Goal: Transaction & Acquisition: Subscribe to service/newsletter

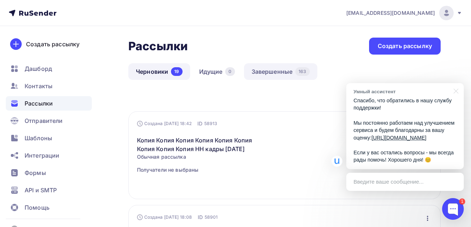
click at [264, 71] on link "Завершенные 163" at bounding box center [280, 71] width 73 height 17
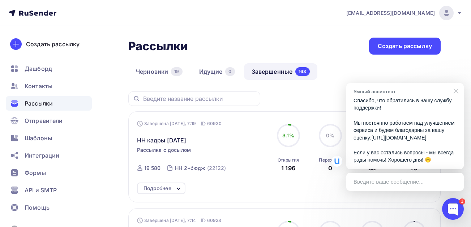
click at [457, 84] on div at bounding box center [455, 90] width 18 height 15
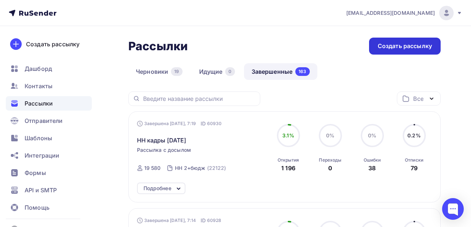
click at [418, 44] on div "Создать рассылку" at bounding box center [405, 46] width 54 height 8
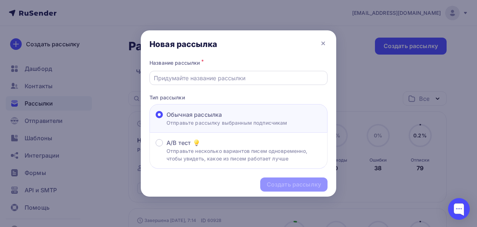
click at [210, 79] on input "text" at bounding box center [239, 78] width 170 height 9
type input "Ульяновск кадры [DATE]"
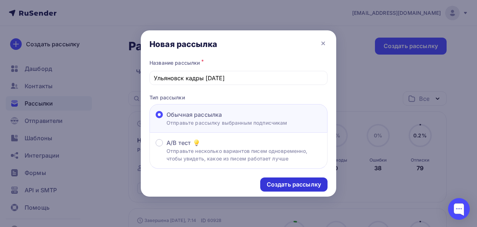
click at [295, 184] on div "Создать рассылку" at bounding box center [294, 184] width 54 height 8
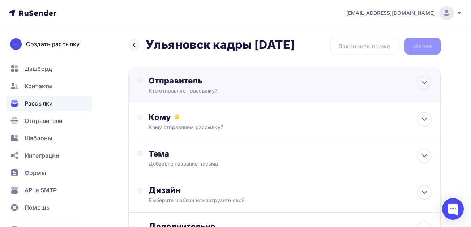
click at [184, 82] on div "Отправитель" at bounding box center [227, 81] width 157 height 10
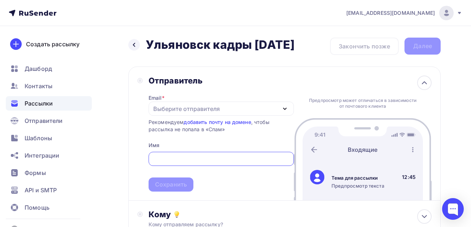
click at [164, 103] on div "Выберите отправителя" at bounding box center [221, 109] width 145 height 14
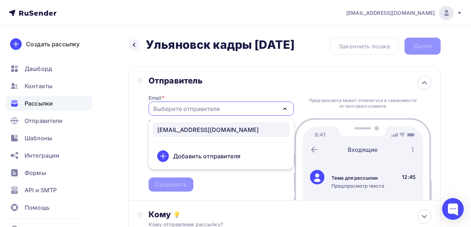
click at [181, 131] on div "[EMAIL_ADDRESS][DOMAIN_NAME]" at bounding box center [208, 129] width 102 height 9
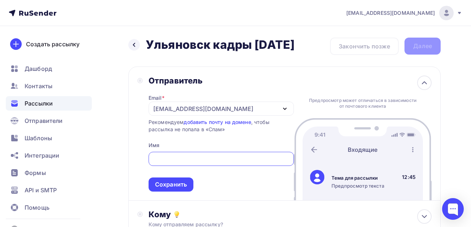
click at [170, 158] on input "text" at bounding box center [221, 159] width 137 height 9
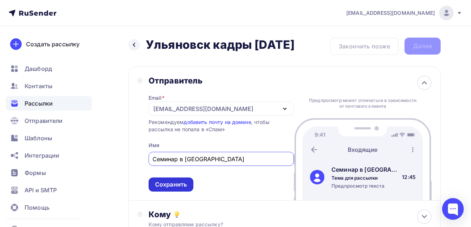
type input "Семинар в [GEOGRAPHIC_DATA]"
click at [175, 183] on div "Сохранить" at bounding box center [171, 184] width 32 height 8
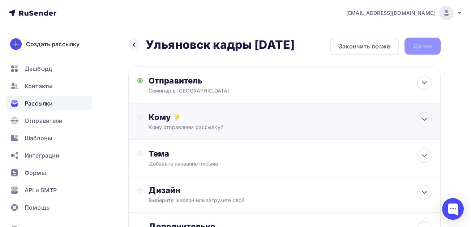
click at [171, 120] on div "Кому" at bounding box center [290, 117] width 283 height 10
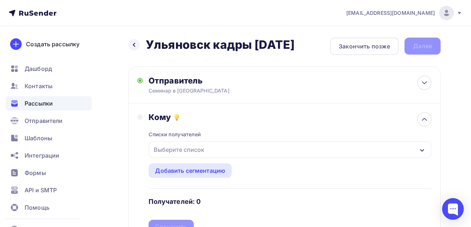
click at [184, 149] on div "Выберите список" at bounding box center [179, 149] width 56 height 13
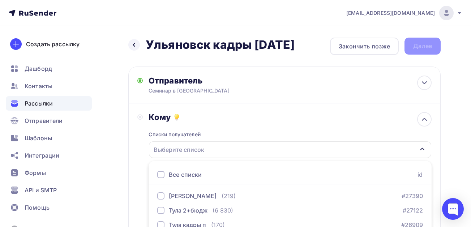
scroll to position [121, 0]
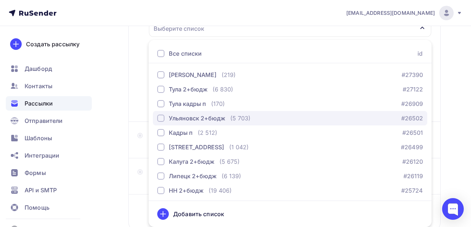
click at [179, 115] on div "Ульяновск 2+бюдж" at bounding box center [197, 118] width 56 height 9
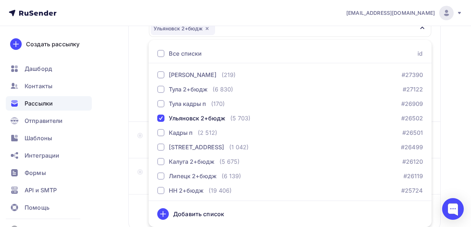
click at [116, 116] on div "Назад Ульяновск кадры [DATE] Ульяновск кадры [DATE] Закончить позже Далее Отпра…" at bounding box center [235, 91] width 471 height 373
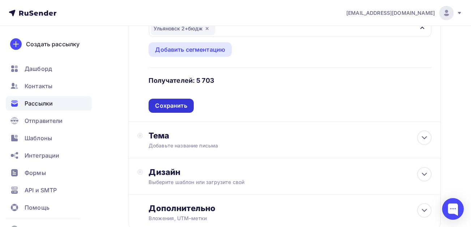
click at [179, 108] on div "Сохранить" at bounding box center [171, 106] width 32 height 8
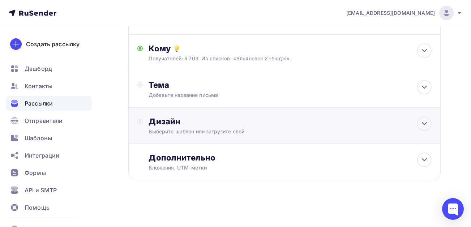
scroll to position [69, 0]
click at [190, 97] on div "Добавьте название письма" at bounding box center [213, 94] width 129 height 7
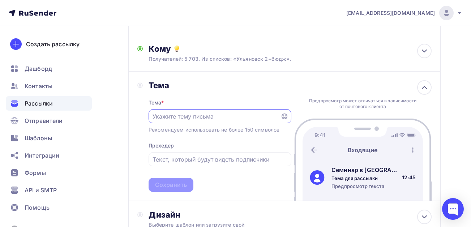
scroll to position [0, 0]
click at [200, 114] on input "text" at bounding box center [215, 116] width 124 height 9
click at [208, 115] on input "text" at bounding box center [215, 116] width 124 height 9
paste input "Изм. в трудовом зак-ве в 2025 г. и с 2026 г. [DATE] лектор из гит"
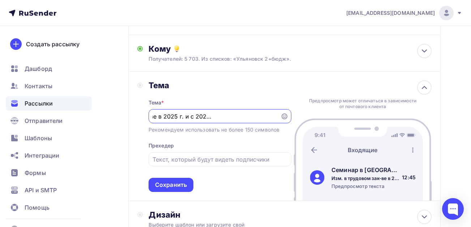
drag, startPoint x: 221, startPoint y: 116, endPoint x: 215, endPoint y: 115, distance: 5.8
click at [215, 115] on input "Изм. в трудовом зак-ве в 2025 г. и с 2026 г. [DATE] лектор из гит" at bounding box center [215, 116] width 124 height 9
type input "Изм. в трудовом зак-ве в 2025 г. и с 2026 г. [DATE] лектор из гит"
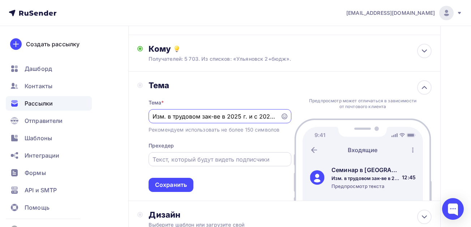
click at [177, 158] on input "text" at bounding box center [220, 159] width 135 height 9
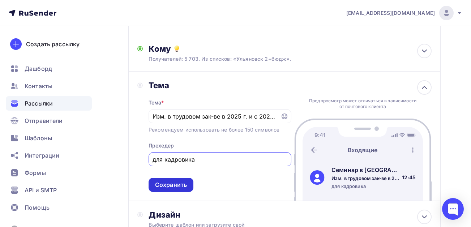
type input "для кадровика"
click at [172, 183] on div "Сохранить" at bounding box center [171, 185] width 32 height 8
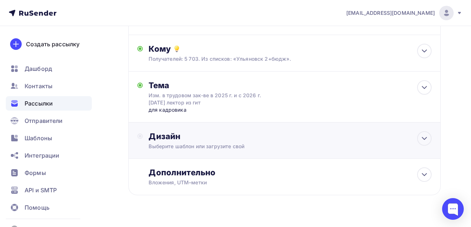
click at [187, 135] on div "Дизайн" at bounding box center [290, 136] width 283 height 10
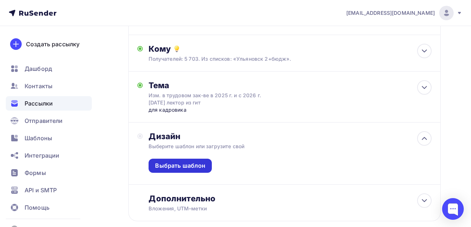
click at [180, 165] on div "Выбрать шаблон" at bounding box center [180, 166] width 50 height 8
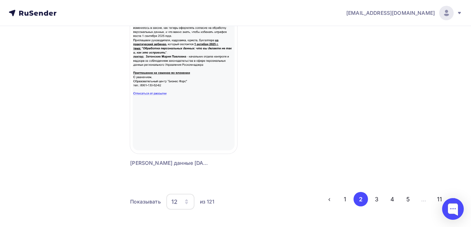
scroll to position [911, 0]
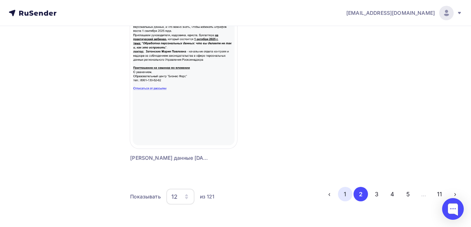
click at [344, 191] on button "1" at bounding box center [345, 194] width 14 height 14
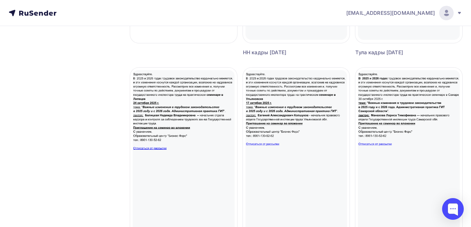
scroll to position [188, 0]
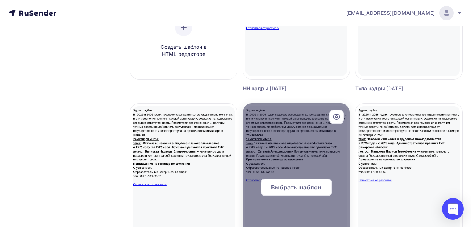
click at [299, 186] on span "Выбрать шаблон" at bounding box center [296, 187] width 50 height 9
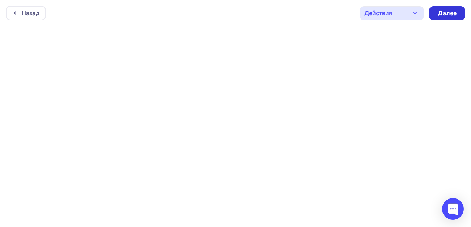
click at [452, 14] on div "Далее" at bounding box center [447, 13] width 19 height 8
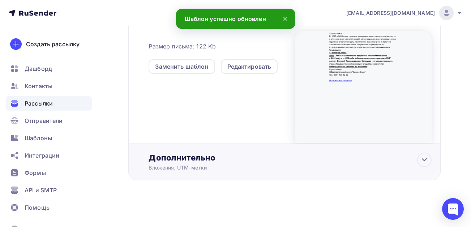
click at [234, 156] on div "Дополнительно" at bounding box center [290, 158] width 283 height 10
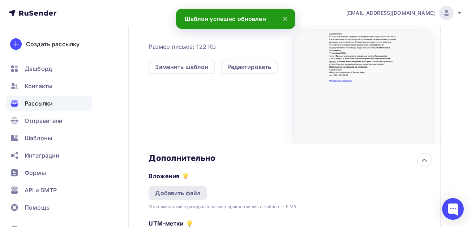
click at [184, 194] on div "Добавить файл" at bounding box center [178, 193] width 46 height 9
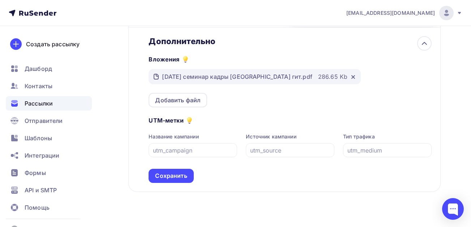
scroll to position [335, 0]
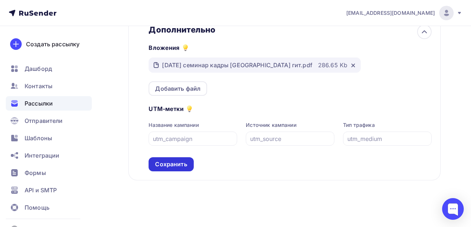
click at [180, 165] on div "Сохранить" at bounding box center [171, 164] width 32 height 8
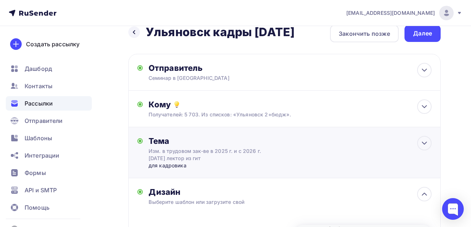
scroll to position [0, 0]
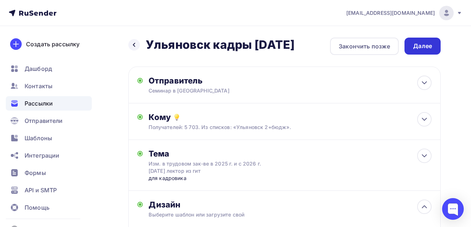
click at [423, 43] on div "Далее" at bounding box center [422, 46] width 19 height 8
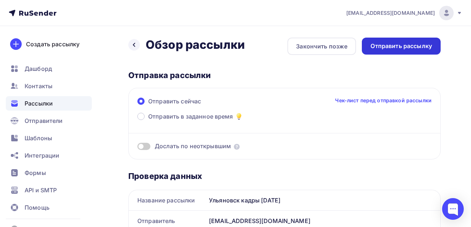
click at [410, 49] on div "Отправить рассылку" at bounding box center [401, 46] width 61 height 8
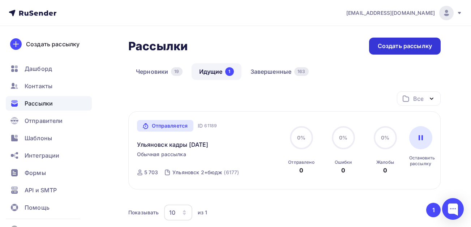
click at [412, 46] on div "Создать рассылку" at bounding box center [405, 46] width 54 height 8
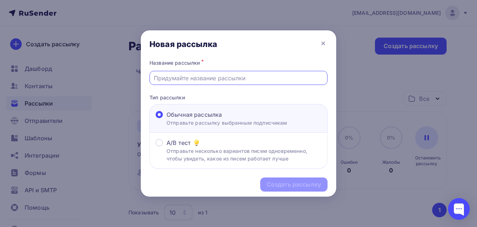
click at [184, 77] on input "text" at bounding box center [239, 78] width 170 height 9
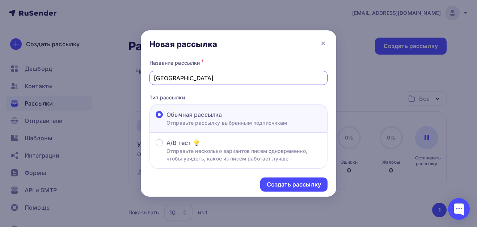
type input "Липецк кадры [DATE]"
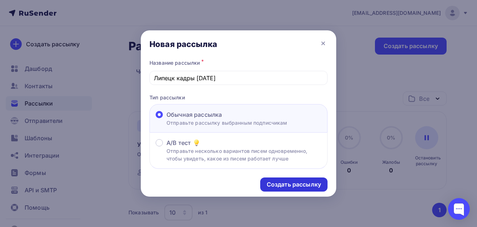
click at [282, 183] on div "Создать рассылку" at bounding box center [294, 184] width 54 height 8
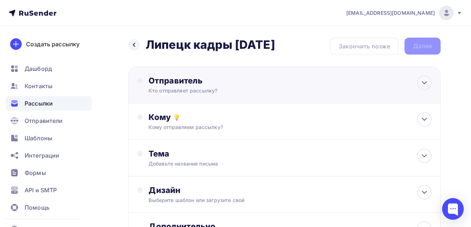
click at [175, 84] on div "Отправитель" at bounding box center [227, 81] width 157 height 10
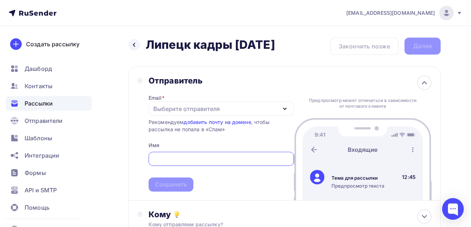
click at [165, 108] on div "Выберите отправителя" at bounding box center [186, 109] width 67 height 9
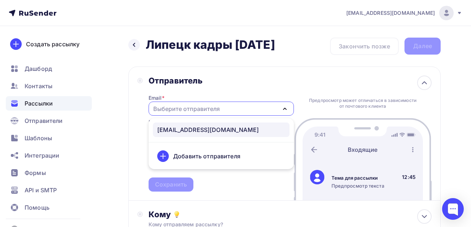
click at [174, 128] on div "[EMAIL_ADDRESS][DOMAIN_NAME]" at bounding box center [208, 129] width 102 height 9
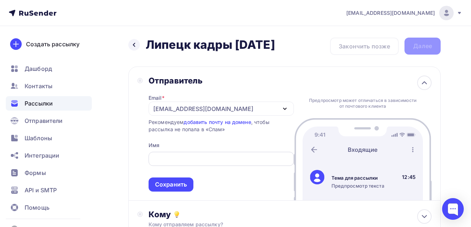
click at [170, 158] on input "text" at bounding box center [221, 159] width 137 height 9
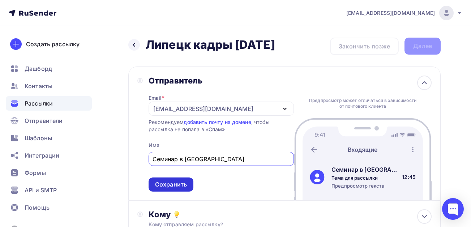
type input "Семинар в [GEOGRAPHIC_DATA]"
click at [167, 187] on div "Сохранить" at bounding box center [171, 184] width 32 height 8
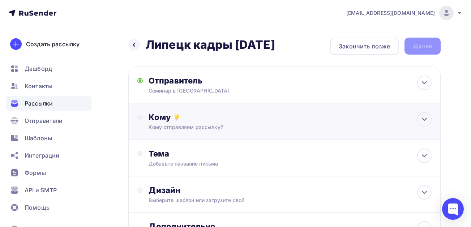
click at [164, 125] on div "Кому отправляем рассылку?" at bounding box center [276, 127] width 255 height 7
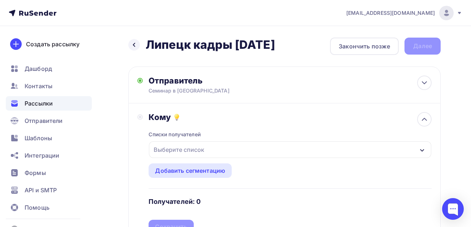
click at [179, 151] on div "Выберите список" at bounding box center [179, 149] width 56 height 13
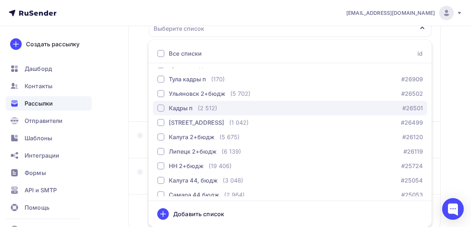
scroll to position [36, 0]
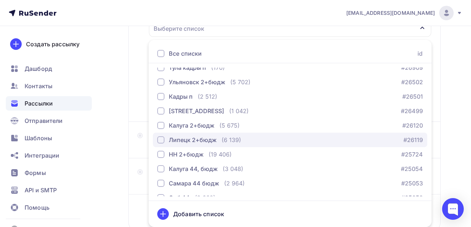
click at [162, 140] on div "button" at bounding box center [160, 139] width 7 height 7
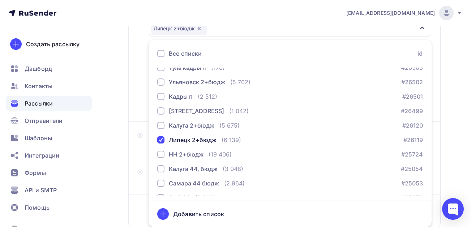
click at [105, 148] on div "Назад Липецк кадры [DATE] Липецк кадры [DATE] Закончить позже Далее Отправитель…" at bounding box center [235, 91] width 471 height 373
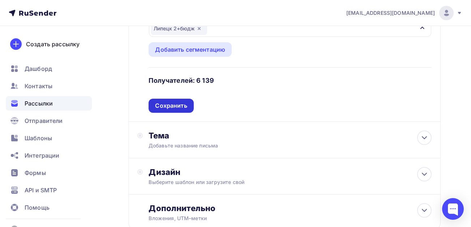
click at [170, 108] on div "Сохранить" at bounding box center [171, 106] width 32 height 8
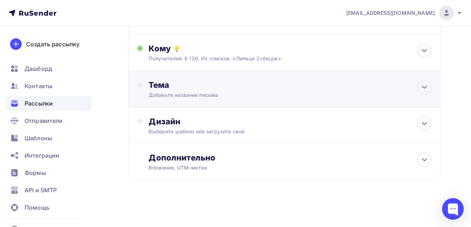
click at [178, 92] on div "Добавьте название письма" at bounding box center [213, 94] width 129 height 7
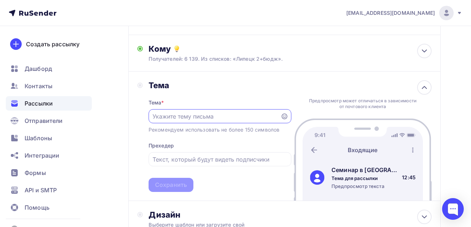
scroll to position [0, 0]
paste input "Изм. в трудовом зак-ве в 2025 г. и с 2026 г. [DATE] лектор из гит"
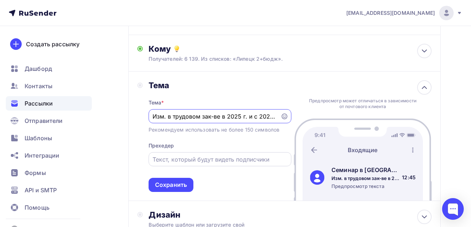
scroll to position [0, 65]
type input "Изм. в трудовом зак-ве в 2025 г. и с 2026 г. [DATE] лектор из гит"
click at [191, 158] on input "text" at bounding box center [220, 159] width 135 height 9
type input "с"
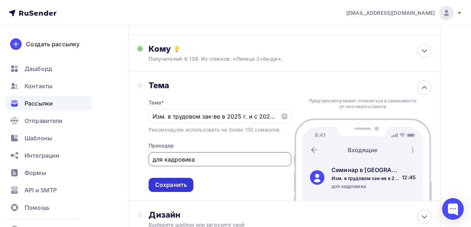
type input "для кадровика"
click at [175, 186] on div "Сохранить" at bounding box center [171, 185] width 32 height 8
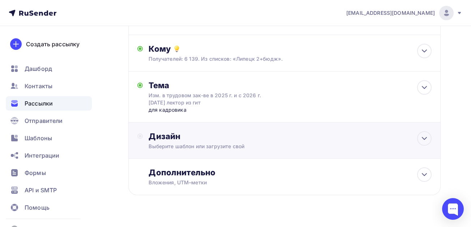
click at [181, 143] on div "Выберите шаблон или загрузите свой" at bounding box center [276, 146] width 255 height 7
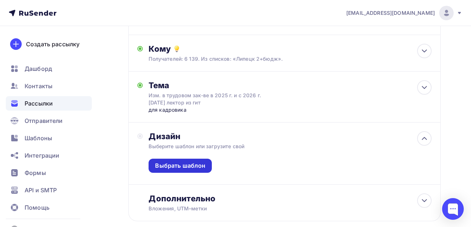
click at [179, 165] on div "Выбрать шаблон" at bounding box center [180, 166] width 50 height 8
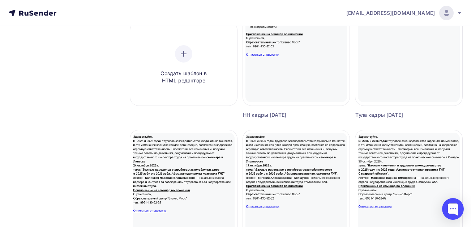
scroll to position [181, 0]
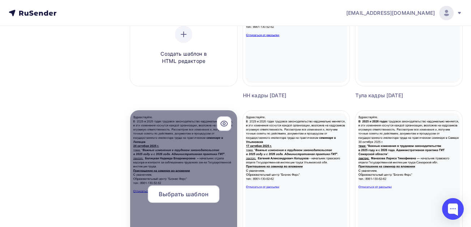
click at [181, 191] on span "Выбрать шаблон" at bounding box center [184, 194] width 50 height 9
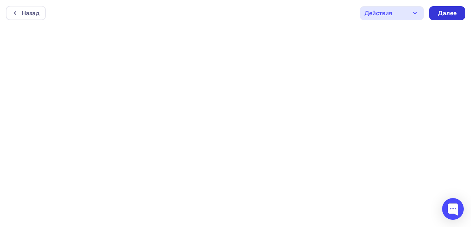
click at [445, 13] on div "Далее" at bounding box center [447, 13] width 19 height 8
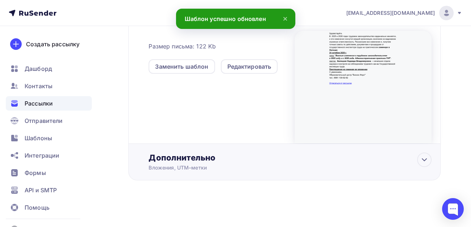
click at [192, 166] on div "Вложения, UTM–метки" at bounding box center [276, 167] width 255 height 7
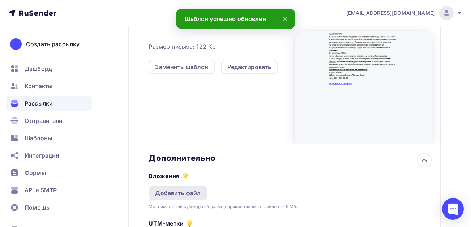
click at [177, 193] on div "Добавить файл" at bounding box center [178, 193] width 46 height 9
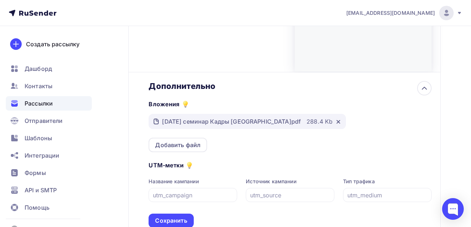
scroll to position [335, 0]
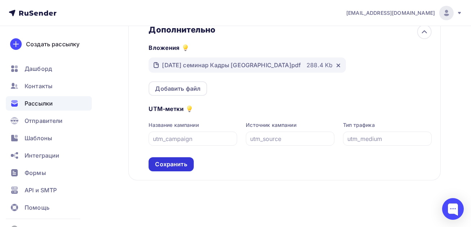
click at [169, 169] on div "Сохранить" at bounding box center [171, 164] width 45 height 14
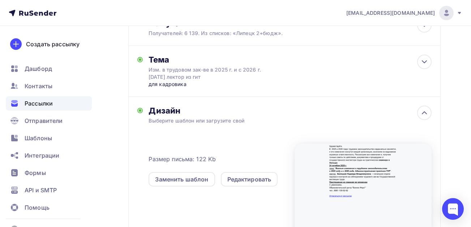
scroll to position [0, 0]
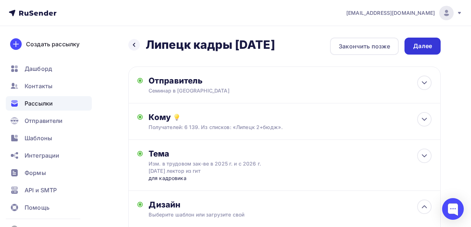
click at [423, 46] on div "Далее" at bounding box center [422, 46] width 19 height 8
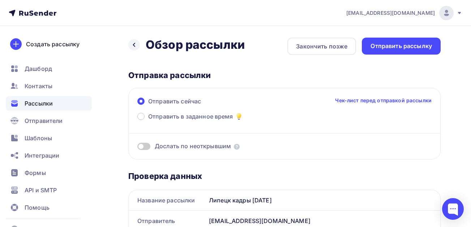
click at [423, 46] on div "Отправить рассылку" at bounding box center [401, 46] width 61 height 8
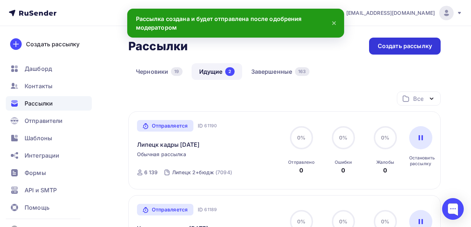
click at [406, 44] on div "Создать рассылку" at bounding box center [405, 46] width 54 height 8
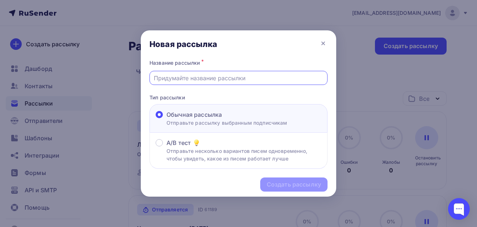
click at [214, 76] on input "text" at bounding box center [239, 78] width 170 height 9
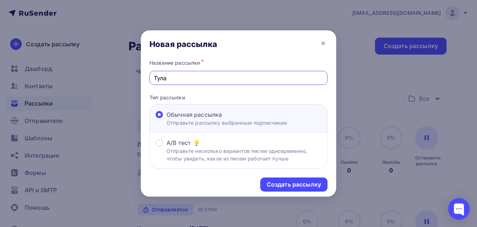
type input "Тула кадры [DATE]"
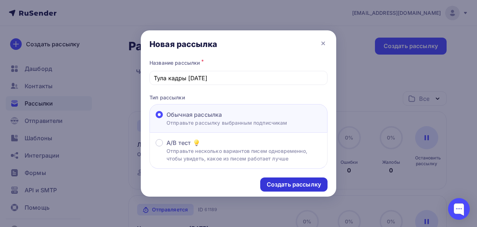
click at [289, 186] on div "Создать рассылку" at bounding box center [294, 184] width 54 height 8
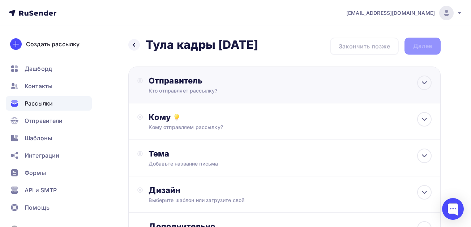
click at [180, 83] on div "Отправитель" at bounding box center [227, 81] width 157 height 10
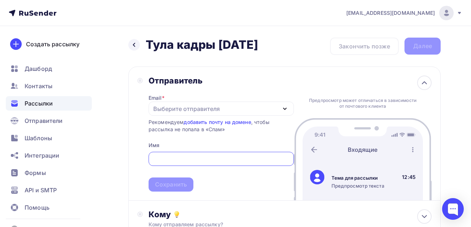
click at [168, 110] on div "Выберите отправителя" at bounding box center [186, 109] width 67 height 9
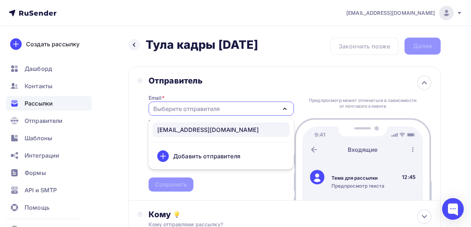
click at [171, 128] on div "[EMAIL_ADDRESS][DOMAIN_NAME]" at bounding box center [208, 129] width 102 height 9
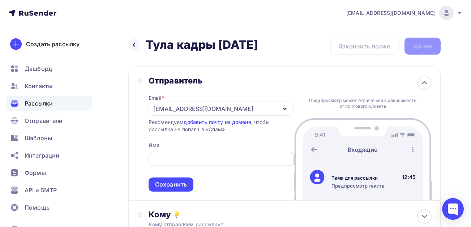
click at [165, 157] on input "text" at bounding box center [221, 159] width 137 height 9
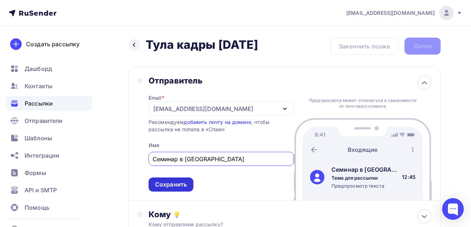
type input "Семинар в [GEOGRAPHIC_DATA]"
click at [165, 184] on div "Сохранить" at bounding box center [171, 184] width 32 height 8
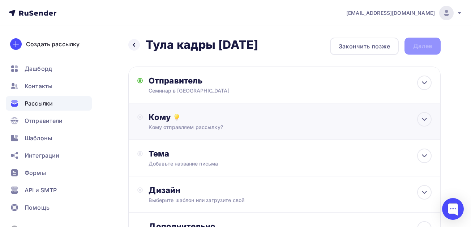
click at [162, 119] on div "Кому" at bounding box center [290, 117] width 283 height 10
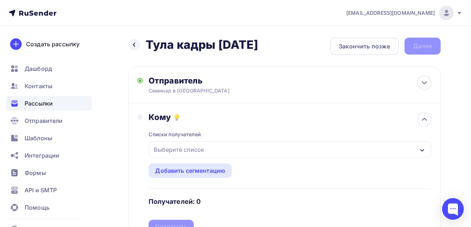
click at [170, 147] on div "Выберите список" at bounding box center [179, 149] width 56 height 13
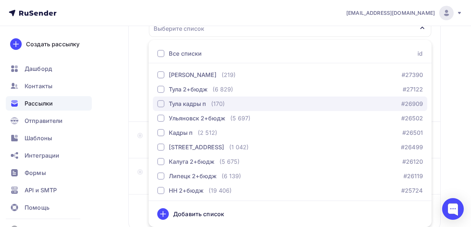
click at [163, 104] on div "button" at bounding box center [160, 103] width 7 height 7
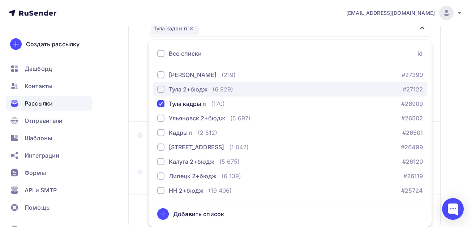
click at [159, 90] on div "button" at bounding box center [160, 89] width 7 height 7
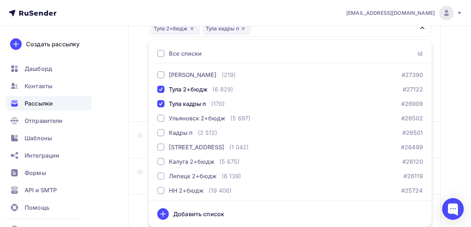
click at [118, 103] on div "Назад Тула кадры [DATE] Тула кадры [DATE] Закончить позже Далее Отправитель Сем…" at bounding box center [235, 91] width 471 height 373
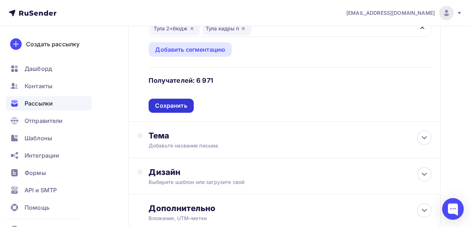
click at [193, 105] on div "Списки получателей Тула 2+бюдж Тула кадры п Все списки id Самара КдрП (219) #27…" at bounding box center [290, 57] width 283 height 112
click at [181, 105] on div "Сохранить" at bounding box center [171, 106] width 32 height 8
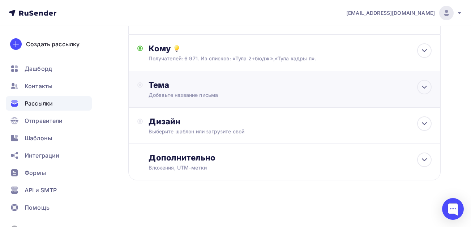
click at [175, 94] on div "Добавьте название письма" at bounding box center [213, 94] width 129 height 7
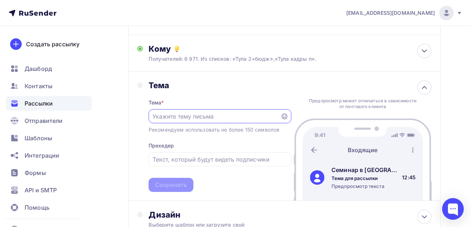
scroll to position [0, 0]
click at [183, 117] on input "text" at bounding box center [215, 116] width 124 height 9
paste input "Изм. в трудовом зак-ве в 2025 г. и с 2026 г. [DATE] лектор из гит"
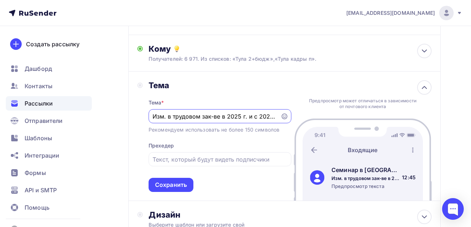
scroll to position [0, 65]
click at [219, 115] on input "Изм. в трудовом зак-ве в 2025 г. и с 2026 г. [DATE] лектор из гит" at bounding box center [215, 116] width 124 height 9
type input "Изм. в трудовом зак-ве в 2025 г. и с 2026 г. [DATE] лектор из гит"
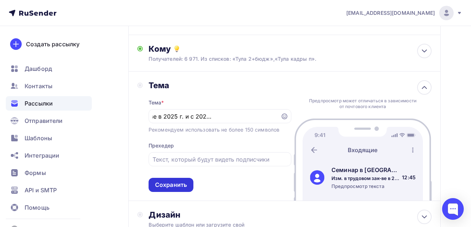
scroll to position [0, 0]
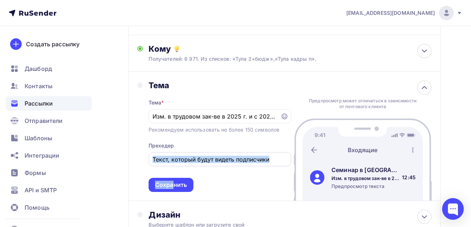
drag, startPoint x: 175, startPoint y: 186, endPoint x: 171, endPoint y: 160, distance: 26.6
click at [172, 161] on div "Тема * Изм. в трудовом зак-ве в 2025 г. и с 2026 г. [DATE] лектор из гит Рекоме…" at bounding box center [220, 141] width 143 height 102
click at [171, 157] on input "text" at bounding box center [220, 159] width 135 height 9
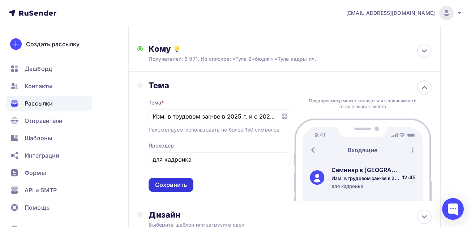
click at [171, 184] on div "Сохранить" at bounding box center [171, 185] width 32 height 8
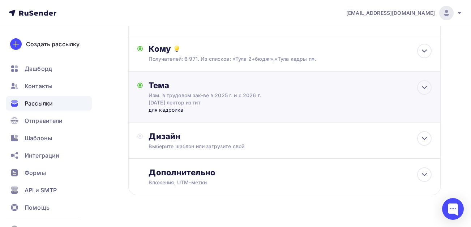
click at [186, 108] on div "для кадроика" at bounding box center [220, 109] width 143 height 7
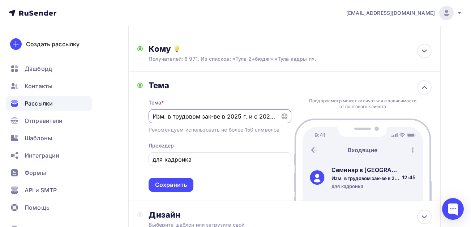
click at [182, 159] on input "для кадроика" at bounding box center [220, 159] width 135 height 9
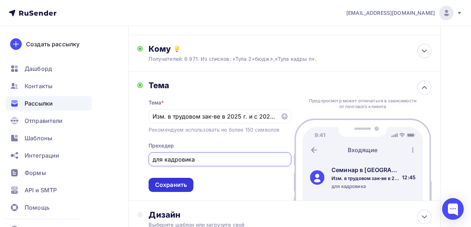
type input "для кадровика"
click at [180, 183] on div "Сохранить" at bounding box center [171, 185] width 32 height 8
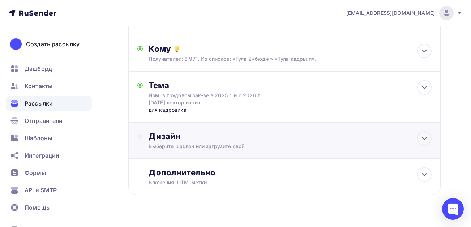
click at [189, 143] on div "Выберите шаблон или загрузите свой" at bounding box center [276, 146] width 255 height 7
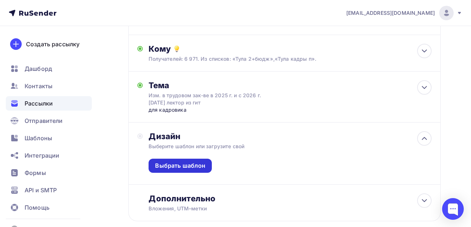
click at [174, 167] on div "Выбрать шаблон" at bounding box center [180, 166] width 50 height 8
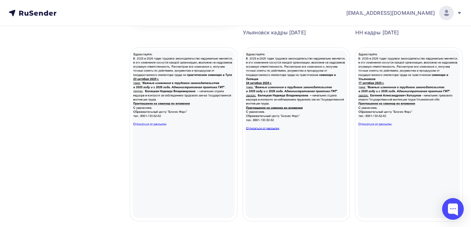
scroll to position [253, 0]
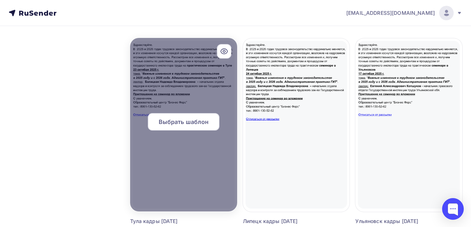
click at [191, 124] on span "Выбрать шаблон" at bounding box center [184, 122] width 50 height 9
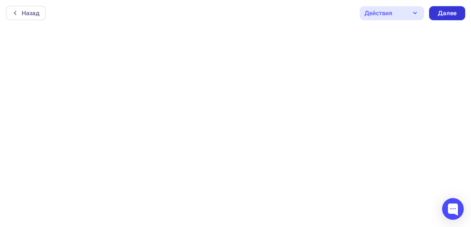
click at [447, 13] on div "Далее" at bounding box center [447, 13] width 19 height 8
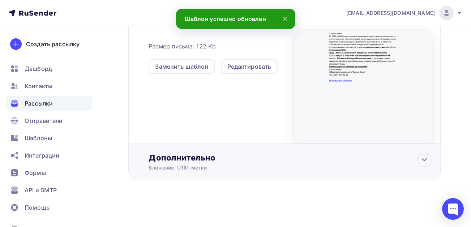
click at [187, 154] on div "Дополнительно" at bounding box center [290, 158] width 283 height 10
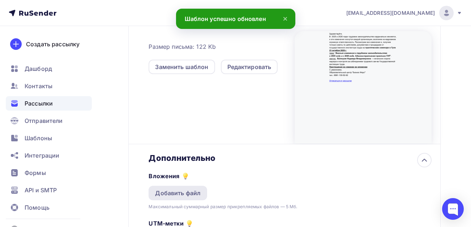
click at [174, 196] on div "Добавить файл" at bounding box center [178, 193] width 46 height 9
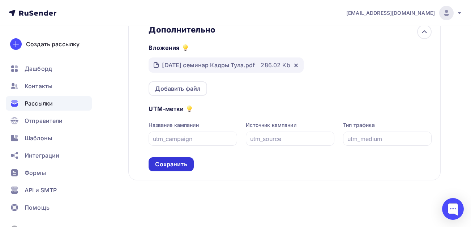
click at [176, 163] on div "Сохранить" at bounding box center [171, 164] width 32 height 8
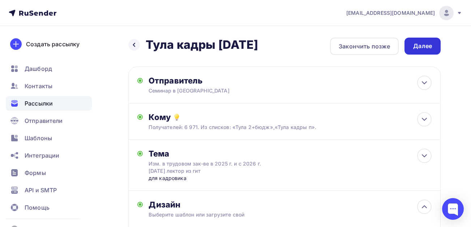
click at [421, 48] on div "Далее" at bounding box center [422, 46] width 19 height 8
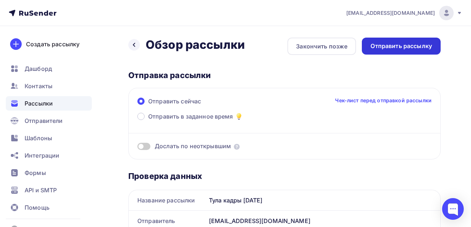
click at [387, 46] on div "Отправить рассылку" at bounding box center [401, 46] width 61 height 8
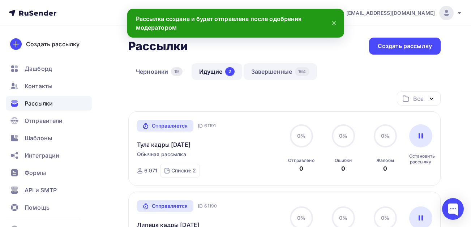
click at [265, 74] on link "Завершенные 164" at bounding box center [280, 71] width 73 height 17
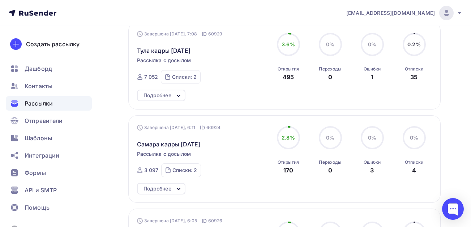
scroll to position [381, 0]
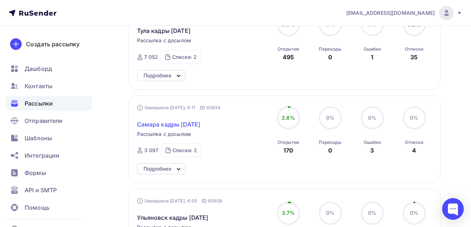
click at [187, 126] on span "Самара кадры [DATE]" at bounding box center [169, 124] width 64 height 9
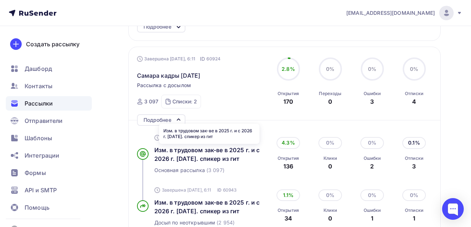
scroll to position [417, 0]
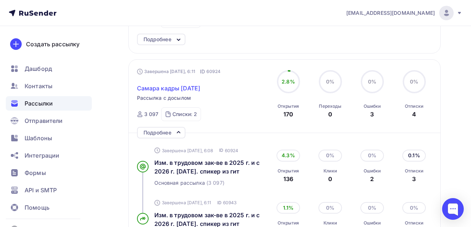
drag, startPoint x: 216, startPoint y: 87, endPoint x: 137, endPoint y: 91, distance: 79.3
click at [137, 91] on div "Самара кадры [DATE]" at bounding box center [202, 83] width 131 height 17
copy span "Самара кадры [DATE]"
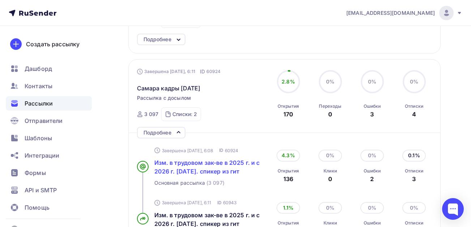
click at [174, 162] on span "Изм. в трудовом зак-ве в 2025 г. и с 2026 г. [DATE]. спикер из гит" at bounding box center [207, 167] width 106 height 16
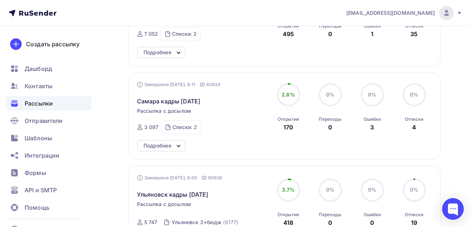
scroll to position [423, 0]
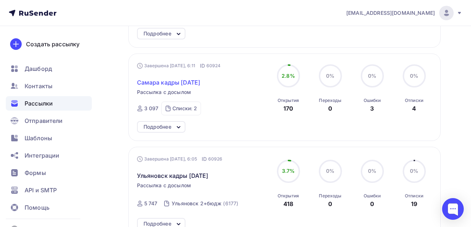
click at [187, 78] on span "Самара кадры [DATE]" at bounding box center [169, 82] width 64 height 9
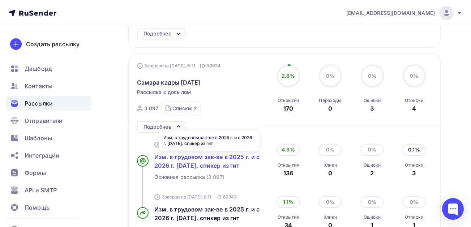
drag, startPoint x: 266, startPoint y: 167, endPoint x: 156, endPoint y: 156, distance: 110.9
click at [156, 156] on div "Завершена [DATE], 6:08 ID 60924 Изм. в трудовом зак-ве в 2025 г. и с 2026 г. [D…" at bounding box center [284, 161] width 295 height 52
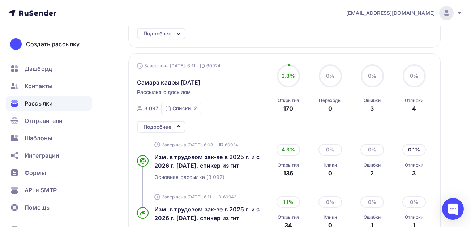
copy span "Изм. в трудовом зак-ве в 2025 г. и с 2026 г. [DATE]. спикер из гит"
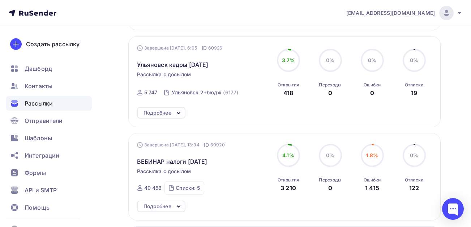
scroll to position [640, 0]
click at [191, 160] on span "ВЕБИНАР налоги [DATE]" at bounding box center [172, 162] width 71 height 9
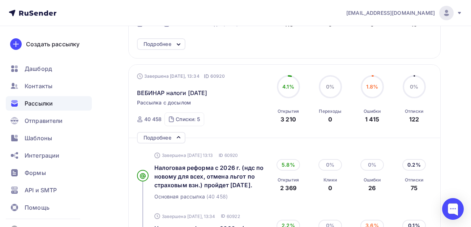
scroll to position [749, 0]
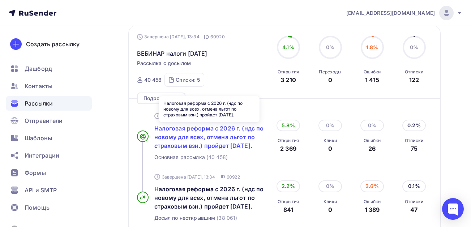
drag, startPoint x: 267, startPoint y: 150, endPoint x: 155, endPoint y: 129, distance: 114.1
click at [155, 129] on div "Завершена [DATE] 13:13 ID 60920 Налоговая реформа с 2026 г. (ндс по новому для …" at bounding box center [284, 136] width 295 height 61
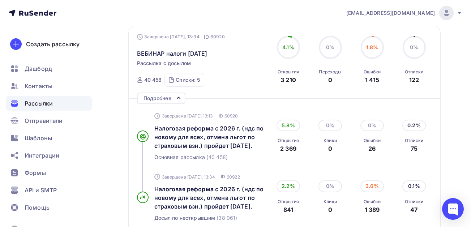
copy span "Налоговая реформа с 2026 г. (ндс по новому для всех, отмена льгот по страховым …"
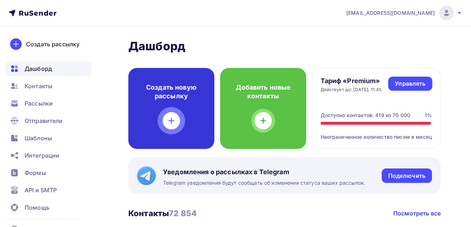
click at [174, 115] on div at bounding box center [171, 120] width 17 height 17
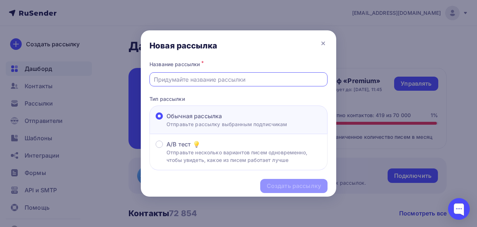
paste input "Самара кадры [DATE]"
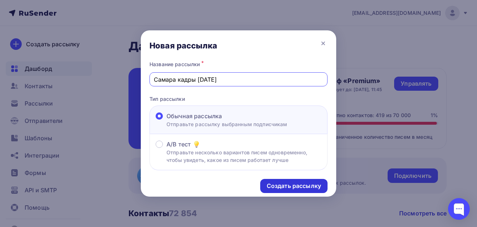
type input "Самара кадры [DATE]"
click at [281, 183] on div "Создать рассылку" at bounding box center [294, 186] width 54 height 8
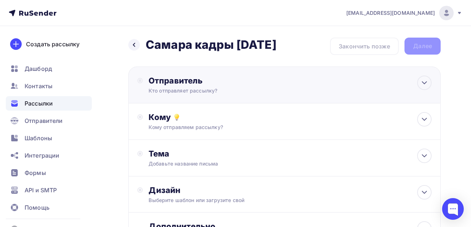
click at [168, 76] on div "Отправитель" at bounding box center [227, 81] width 157 height 10
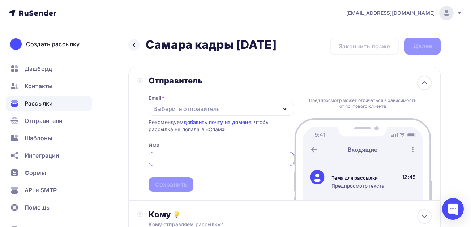
click at [168, 108] on div "Выберите отправителя" at bounding box center [186, 109] width 67 height 9
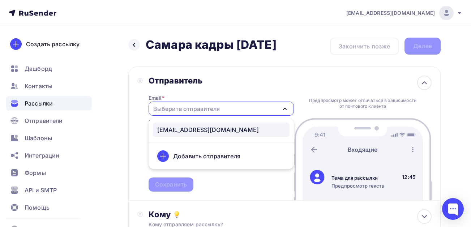
click at [175, 132] on div "[EMAIL_ADDRESS][DOMAIN_NAME]" at bounding box center [208, 129] width 102 height 9
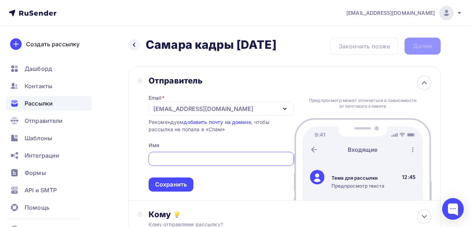
click at [166, 158] on input "text" at bounding box center [221, 159] width 137 height 9
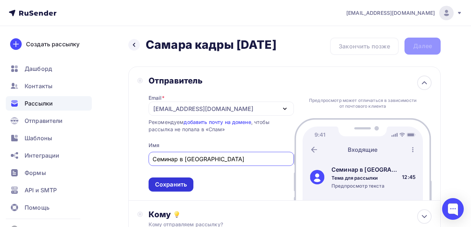
type input "Семинар в Самаре"
click at [168, 185] on div "Сохранить" at bounding box center [171, 184] width 32 height 8
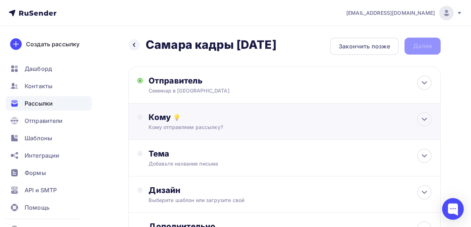
click at [165, 123] on div "Кому Кому отправляем рассылку? Списки получателей Выберите список Все списки id…" at bounding box center [290, 121] width 283 height 19
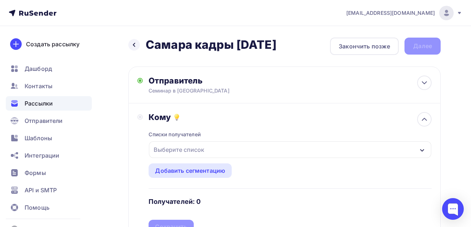
click at [166, 150] on div "Выберите список" at bounding box center [179, 149] width 56 height 13
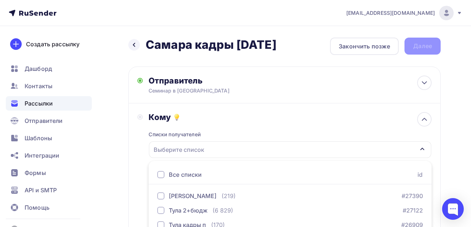
scroll to position [121, 0]
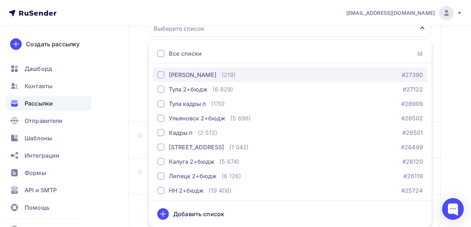
click at [161, 73] on div "button" at bounding box center [160, 74] width 7 height 7
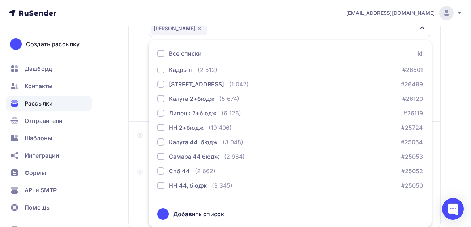
scroll to position [72, 0]
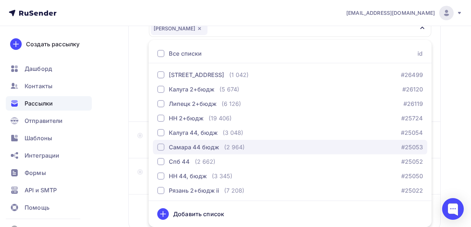
click at [162, 150] on div "button" at bounding box center [160, 147] width 7 height 7
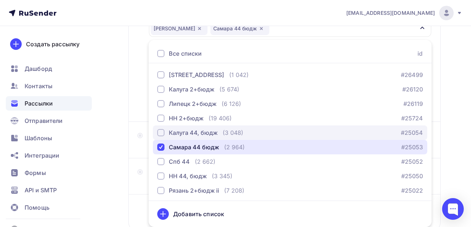
scroll to position [74, 0]
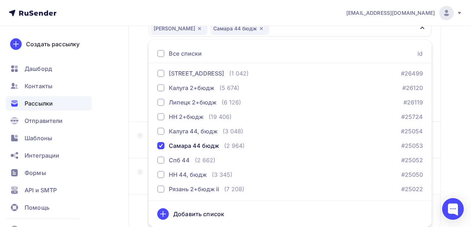
click at [113, 161] on div "Назад Самара кадры октябрь 25 Самара кадры октябрь 25 Закончить позже Далее Отп…" at bounding box center [235, 91] width 471 height 373
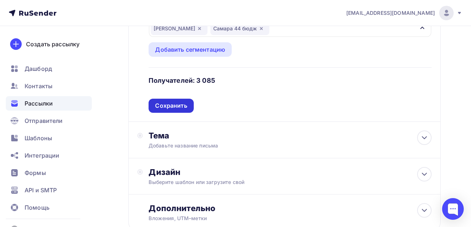
click at [182, 104] on div "Сохранить" at bounding box center [171, 106] width 32 height 8
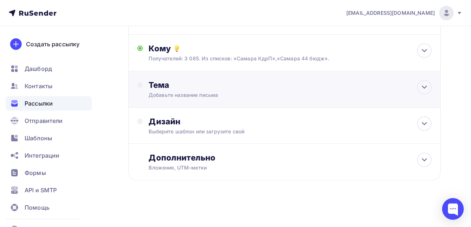
click at [168, 94] on div "Добавьте название письма" at bounding box center [213, 94] width 129 height 7
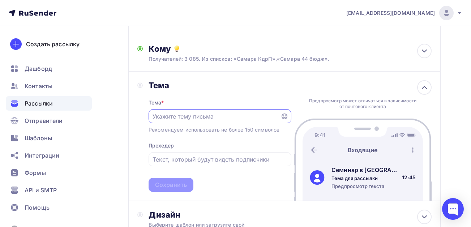
scroll to position [0, 0]
paste input "Изм. в трудовом зак-ве в 2025 г. и с 2026 г. [DATE]. спикер из гит"
type input "Изм. в трудовом зак-ве в 2025 г. и с 2026 г. [DATE]. спикер из гит"
click at [171, 158] on input "text" at bounding box center [220, 159] width 135 height 9
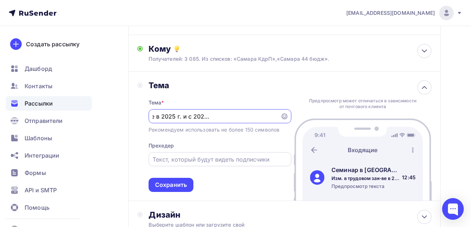
scroll to position [0, 0]
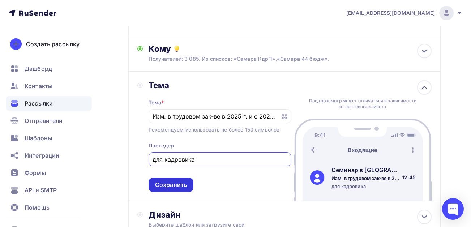
type input "для кадровика"
click at [176, 183] on div "Сохранить" at bounding box center [171, 185] width 32 height 8
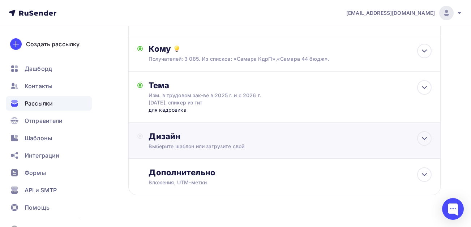
click at [164, 140] on div "Дизайн" at bounding box center [290, 136] width 283 height 10
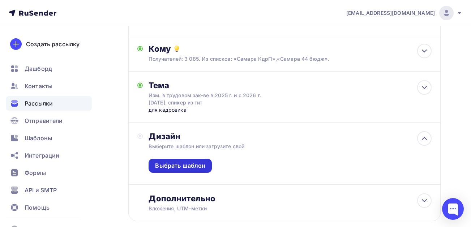
click at [168, 164] on div "Выбрать шаблон" at bounding box center [180, 166] width 50 height 8
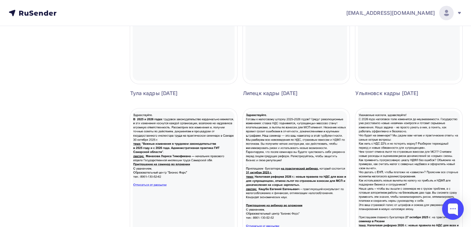
scroll to position [398, 0]
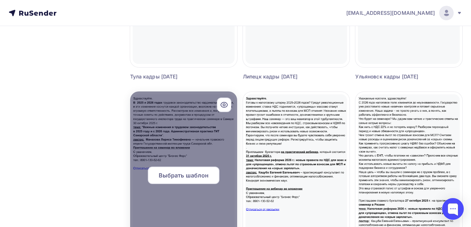
click at [180, 173] on span "Выбрать шаблон" at bounding box center [184, 175] width 50 height 9
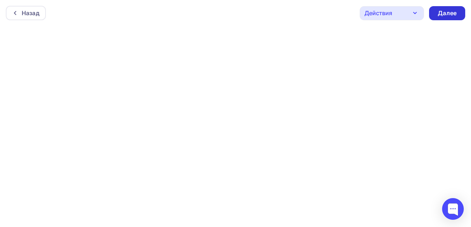
click at [445, 17] on div "Далее" at bounding box center [447, 13] width 19 height 8
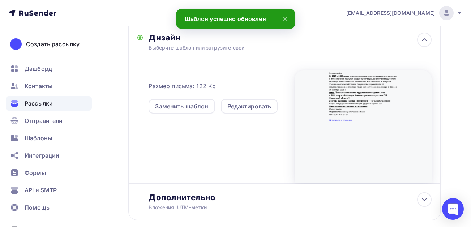
scroll to position [207, 0]
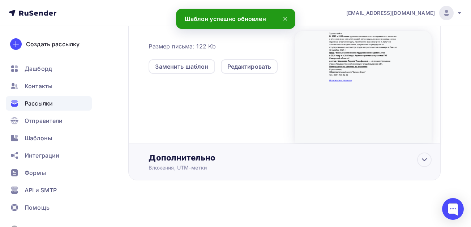
click at [180, 163] on div "Дополнительно" at bounding box center [290, 158] width 283 height 10
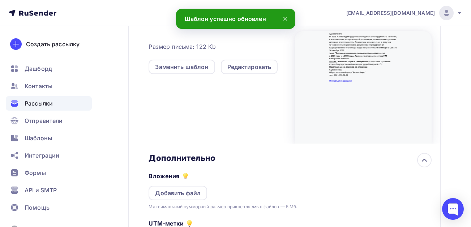
scroll to position [0, 0]
click at [169, 192] on div "Добавить файл" at bounding box center [178, 193] width 46 height 9
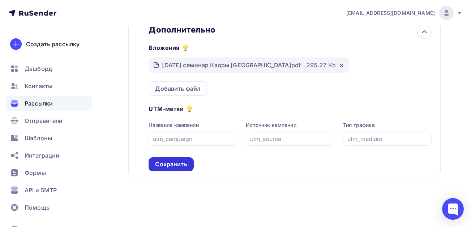
click at [168, 169] on div "Сохранить" at bounding box center [171, 164] width 45 height 14
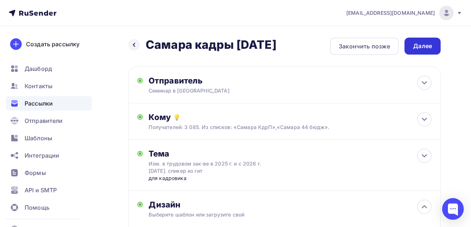
click at [423, 45] on div "Далее" at bounding box center [422, 46] width 19 height 8
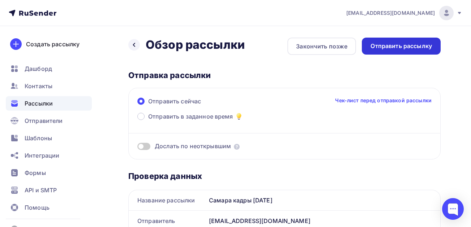
click at [389, 50] on div "Отправить рассылку" at bounding box center [401, 46] width 61 height 8
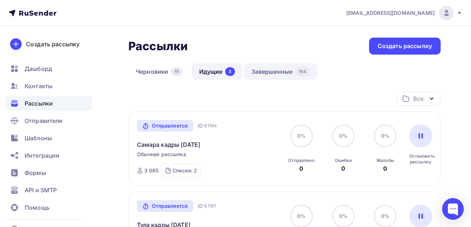
click at [270, 72] on link "Завершенные 164" at bounding box center [280, 71] width 73 height 17
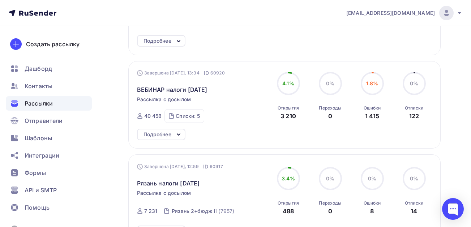
scroll to position [615, 0]
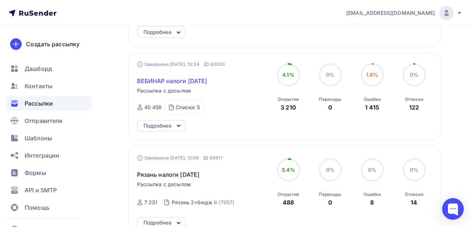
drag, startPoint x: 226, startPoint y: 78, endPoint x: 138, endPoint y: 81, distance: 87.9
click at [138, 81] on div "ВЕБИНАР налоги [DATE]" at bounding box center [202, 76] width 131 height 17
copy span "ВЕБИНАР налоги [DATE]"
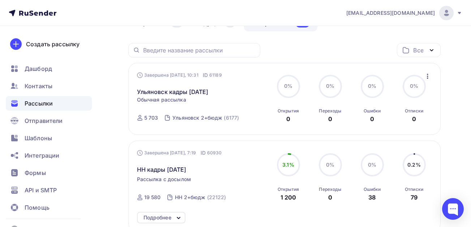
scroll to position [0, 0]
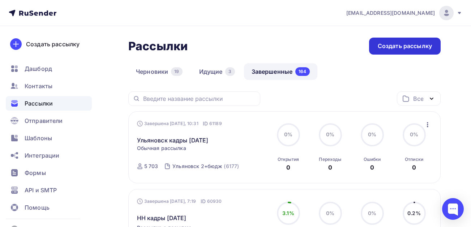
click at [392, 44] on div "Создать рассылку" at bounding box center [405, 46] width 54 height 8
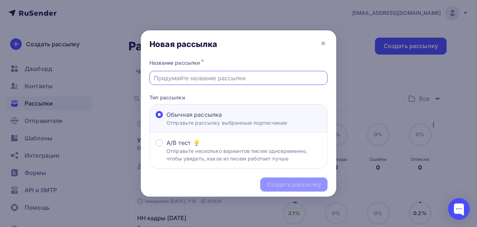
paste input "ВЕБИНАР налоги [DATE]"
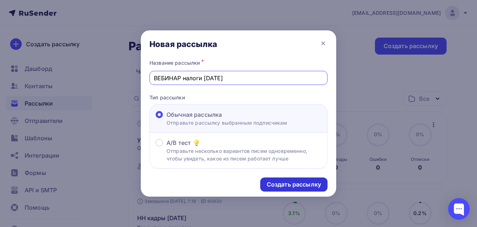
type input "ВЕБИНАР налоги [DATE]"
drag, startPoint x: 282, startPoint y: 183, endPoint x: 144, endPoint y: 0, distance: 229.2
click at [282, 182] on div "Создать рассылку" at bounding box center [294, 184] width 54 height 8
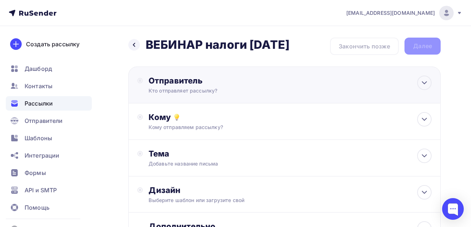
click at [193, 88] on div "Кто отправляет рассылку?" at bounding box center [219, 90] width 141 height 7
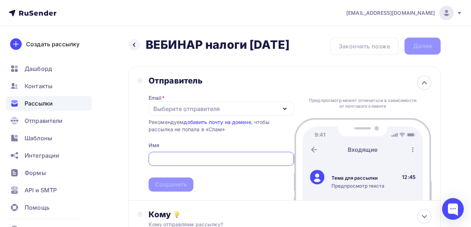
click at [162, 108] on div "Выберите отправителя" at bounding box center [186, 109] width 67 height 9
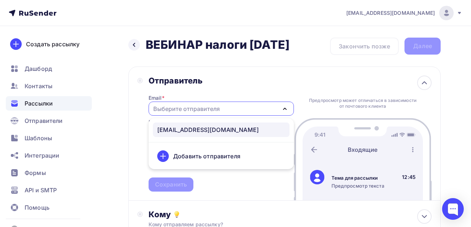
click at [165, 125] on link "[EMAIL_ADDRESS][DOMAIN_NAME]" at bounding box center [221, 130] width 137 height 14
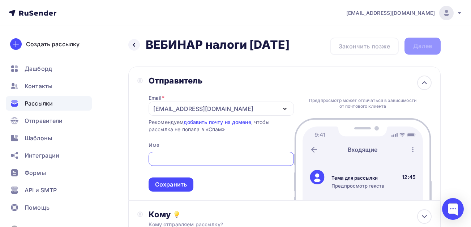
click at [167, 159] on input "text" at bounding box center [221, 159] width 137 height 9
type input "Вебинар"
click at [161, 186] on div "Сохранить" at bounding box center [171, 184] width 32 height 8
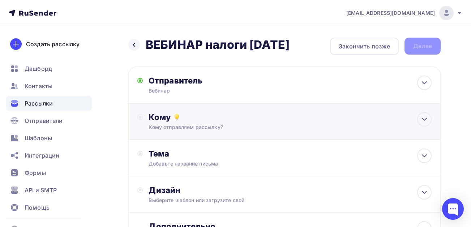
click at [167, 123] on div "Кому Кому отправляем рассылку? Списки получателей Выберите список Все списки id…" at bounding box center [290, 121] width 283 height 19
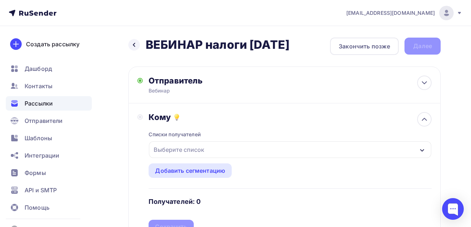
click at [157, 148] on div "Выберите список" at bounding box center [179, 149] width 56 height 13
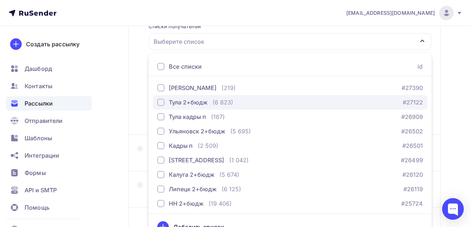
scroll to position [108, 0]
click at [162, 103] on div "button" at bounding box center [160, 101] width 7 height 7
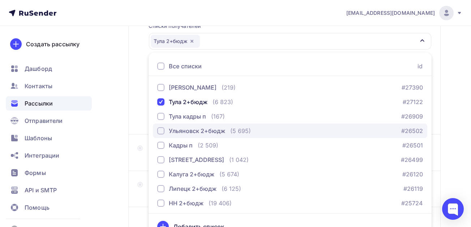
click at [161, 133] on div "button" at bounding box center [160, 130] width 7 height 7
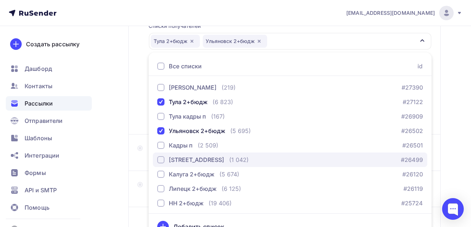
click at [162, 159] on div "button" at bounding box center [160, 159] width 7 height 7
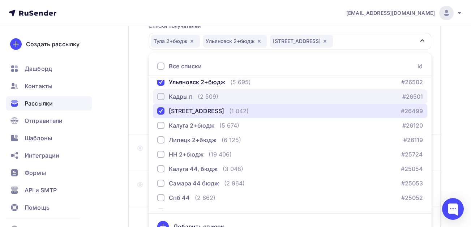
scroll to position [36, 0]
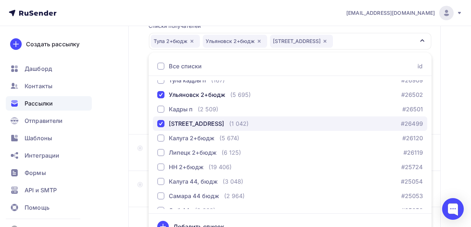
click at [159, 124] on div "button" at bounding box center [160, 123] width 7 height 7
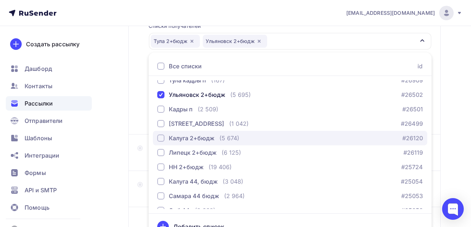
click at [161, 138] on div "button" at bounding box center [160, 138] width 7 height 7
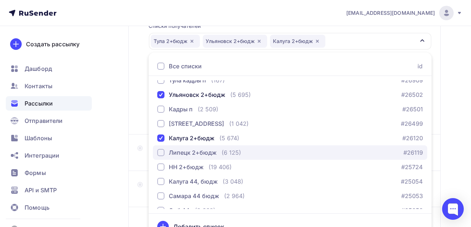
click at [158, 155] on div "button" at bounding box center [160, 152] width 7 height 7
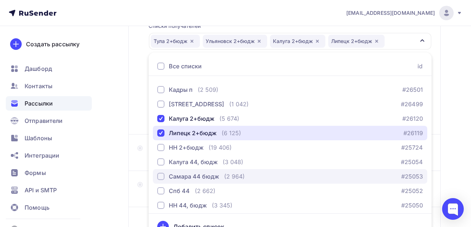
scroll to position [72, 0]
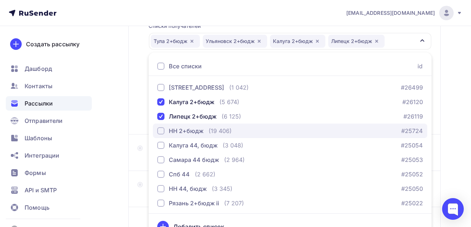
click at [162, 133] on div "button" at bounding box center [160, 130] width 7 height 7
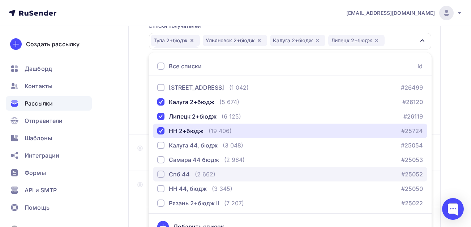
scroll to position [74, 0]
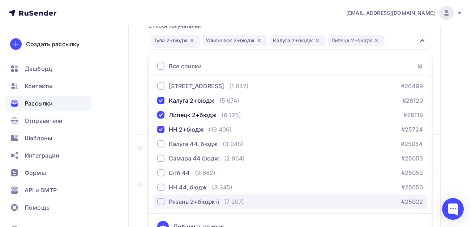
click at [160, 199] on div "button" at bounding box center [160, 201] width 7 height 7
click at [162, 204] on div "button" at bounding box center [160, 201] width 7 height 7
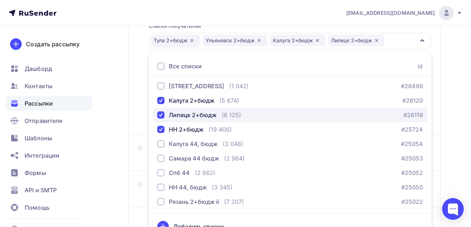
click at [162, 115] on div "button" at bounding box center [160, 114] width 7 height 7
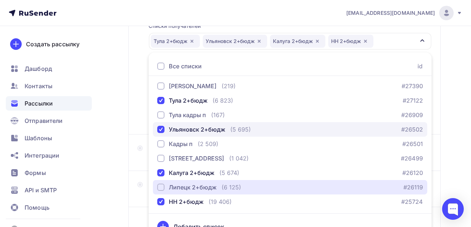
scroll to position [0, 0]
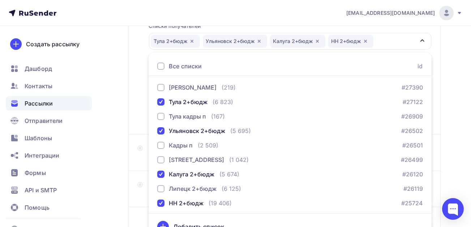
click at [114, 114] on div "Назад ВЕБИНАР налоги октябрь 25 ВЕБИНАР налоги октябрь 25 Закончить позже Далее…" at bounding box center [235, 104] width 471 height 373
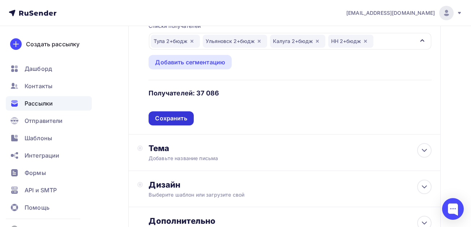
click at [175, 118] on div "Сохранить" at bounding box center [171, 118] width 32 height 8
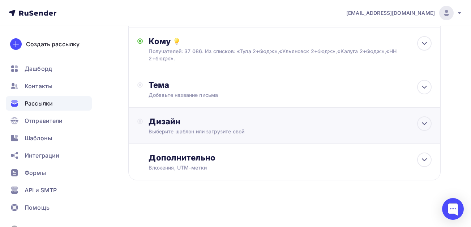
scroll to position [76, 0]
click at [179, 91] on div "Добавьте название письма" at bounding box center [213, 94] width 129 height 7
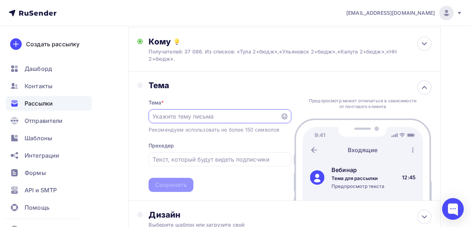
scroll to position [0, 0]
paste input "Налоговая реформа с 2026 г. (ндс по новому для всех, отмена льгот по страховым …"
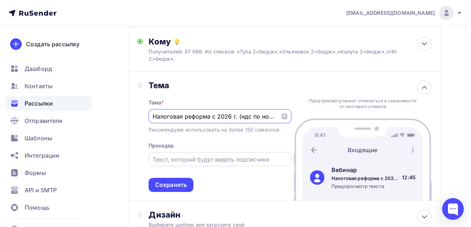
scroll to position [0, 179]
type input "Налоговая реформа с 2026 г. (ндс по новому для всех, отмена льгот по страховым …"
click at [197, 158] on input "text" at bounding box center [220, 159] width 135 height 9
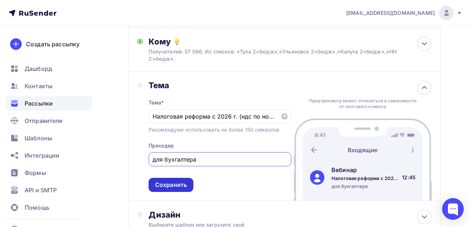
type input "для бухгалтера"
click at [177, 188] on div "Сохранить" at bounding box center [171, 185] width 32 height 8
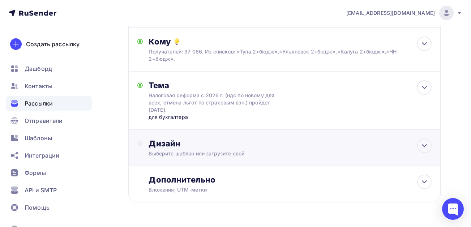
click at [186, 149] on div "Дизайн Выберите шаблон или загрузите свой" at bounding box center [290, 148] width 283 height 19
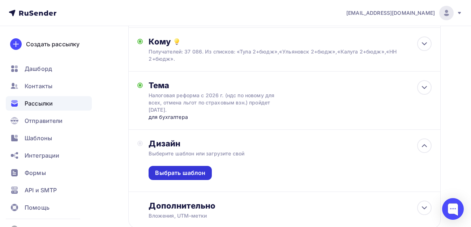
click at [172, 173] on div "Выбрать шаблон" at bounding box center [180, 173] width 50 height 8
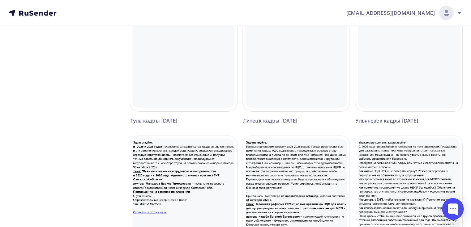
scroll to position [398, 0]
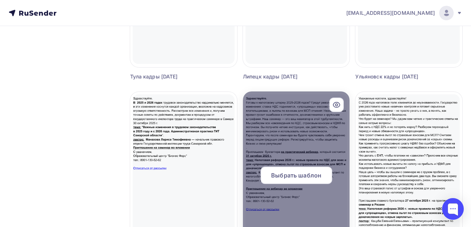
click at [298, 176] on span "Выбрать шаблон" at bounding box center [296, 175] width 50 height 9
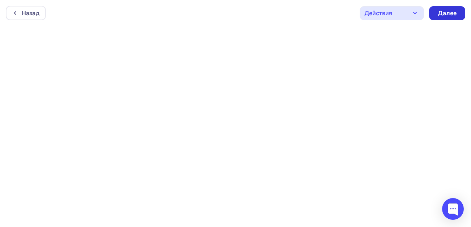
click at [447, 10] on div "Далее" at bounding box center [447, 13] width 19 height 8
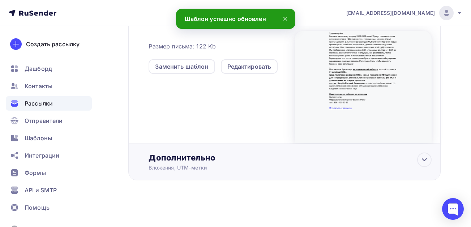
click at [173, 157] on div "Дополнительно" at bounding box center [290, 158] width 283 height 10
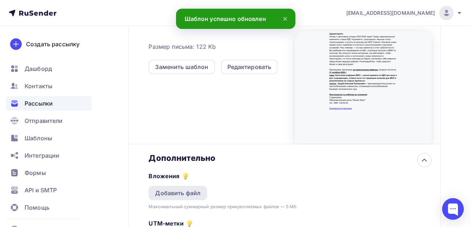
click at [167, 193] on div "Добавить файл" at bounding box center [178, 193] width 46 height 9
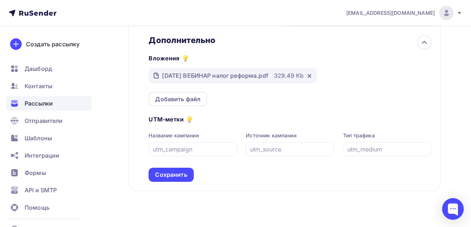
scroll to position [349, 0]
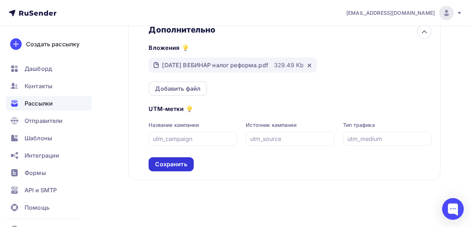
click at [162, 166] on div "Сохранить" at bounding box center [171, 164] width 32 height 8
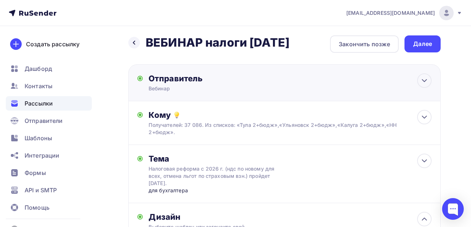
scroll to position [0, 0]
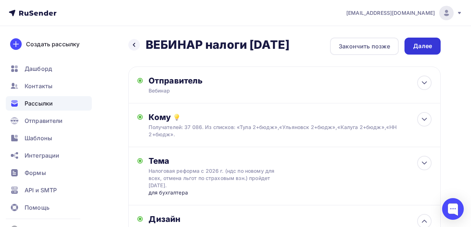
click at [422, 43] on div "Далее" at bounding box center [422, 46] width 19 height 8
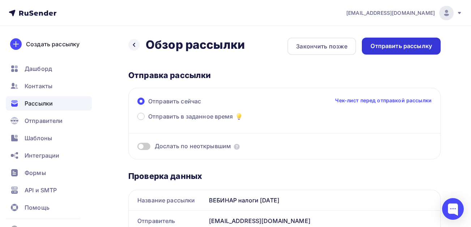
click at [383, 48] on div "Отправить рассылку" at bounding box center [401, 46] width 61 height 8
